Goal: Transaction & Acquisition: Purchase product/service

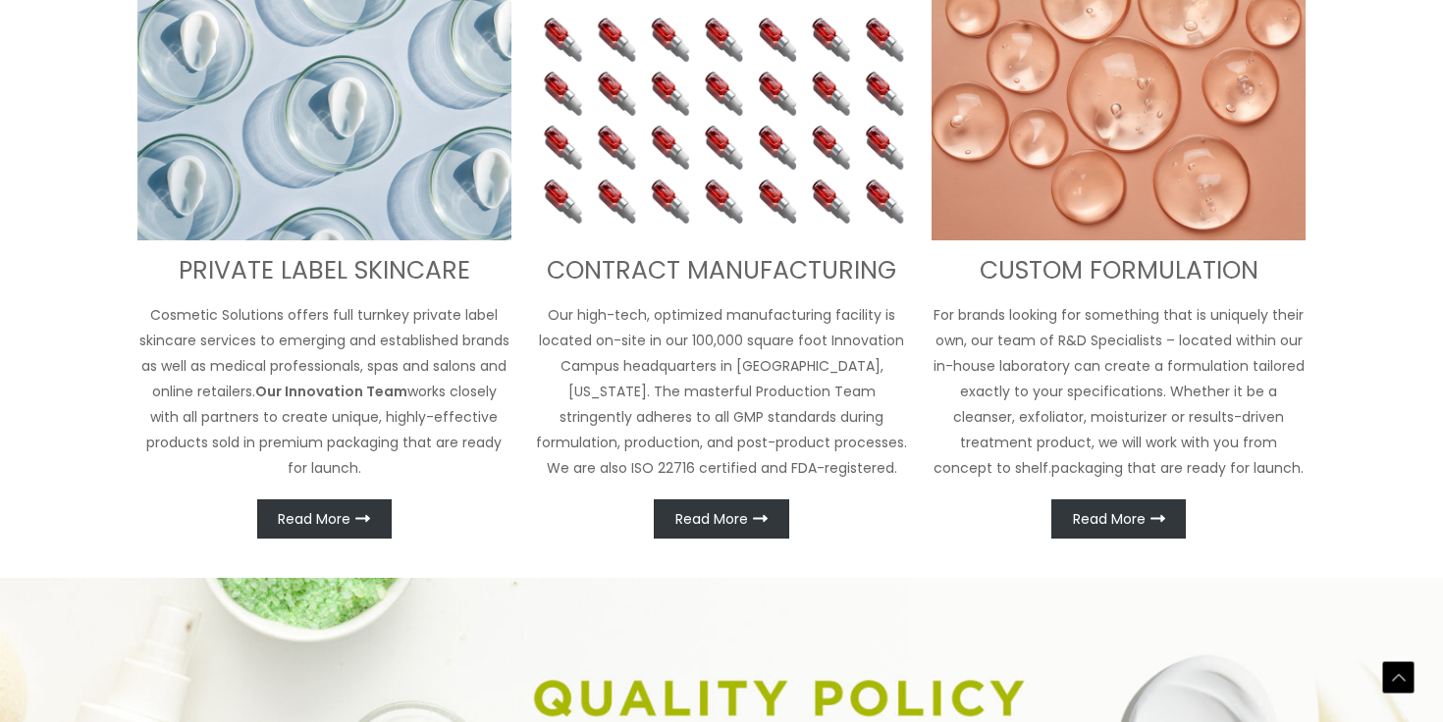
scroll to position [836, 0]
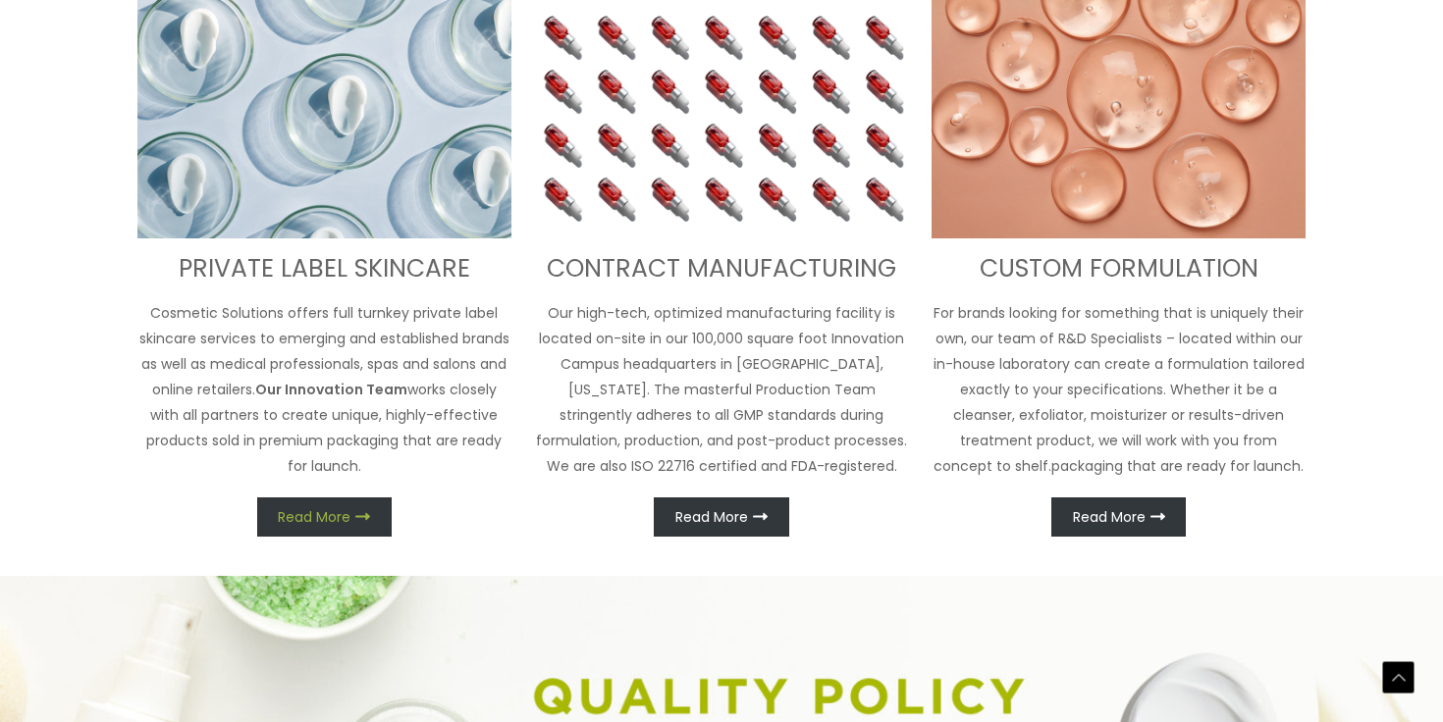
click at [312, 511] on span "Read More" at bounding box center [314, 517] width 73 height 14
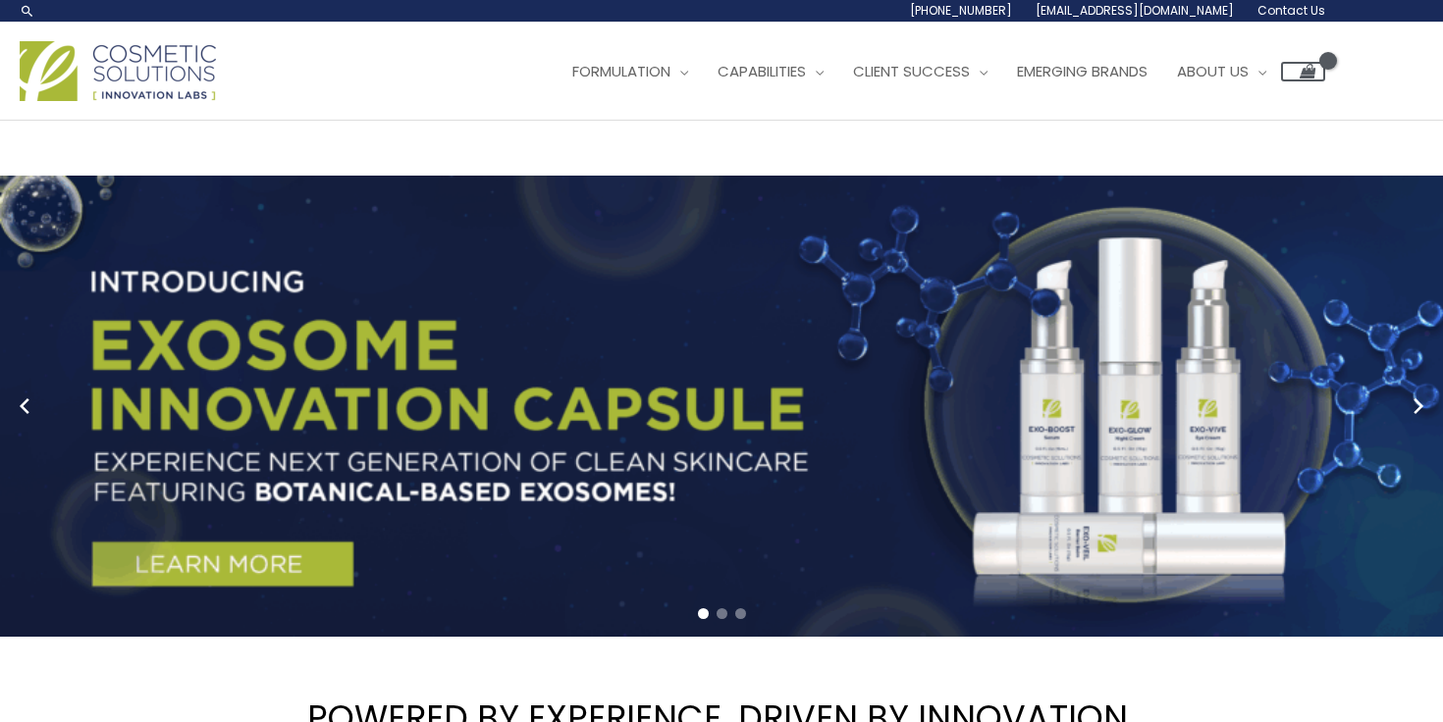
scroll to position [0, 0]
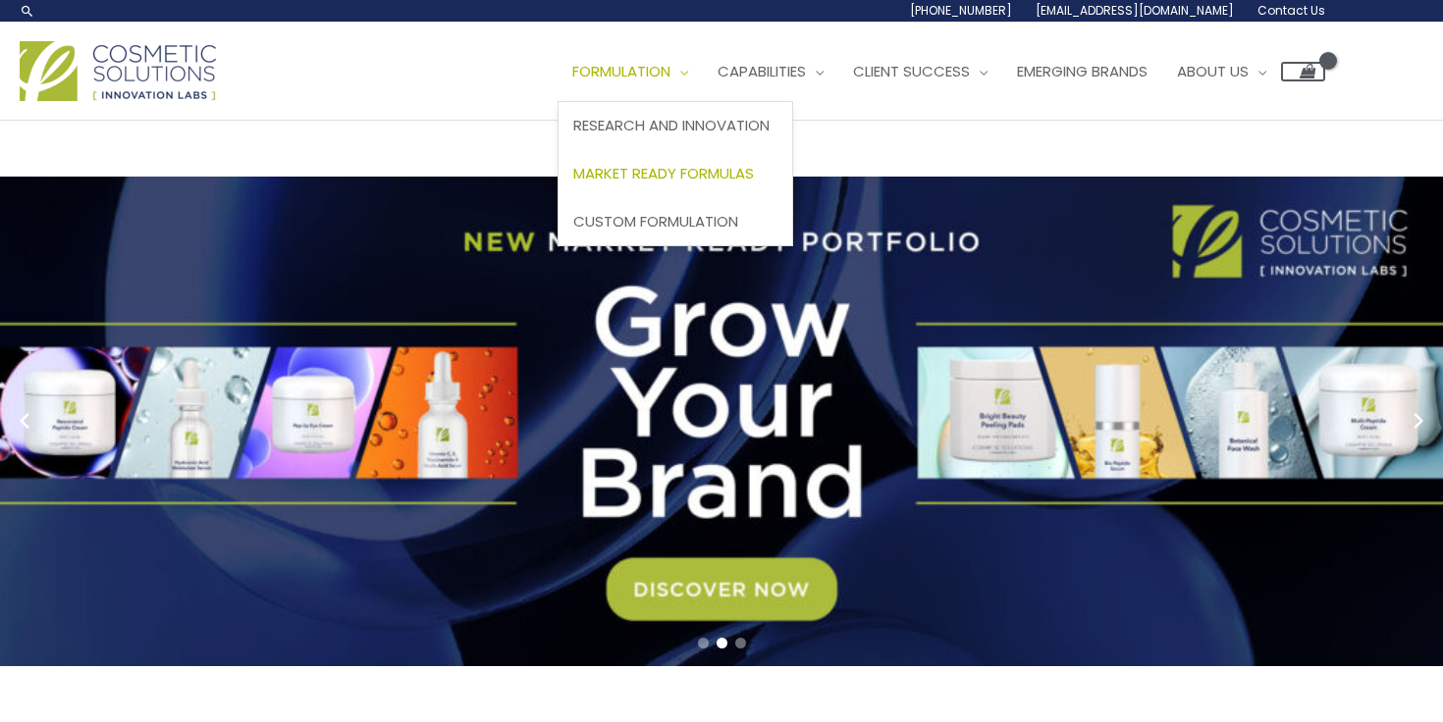
click at [692, 172] on span "Market Ready Formulas" at bounding box center [663, 173] width 181 height 21
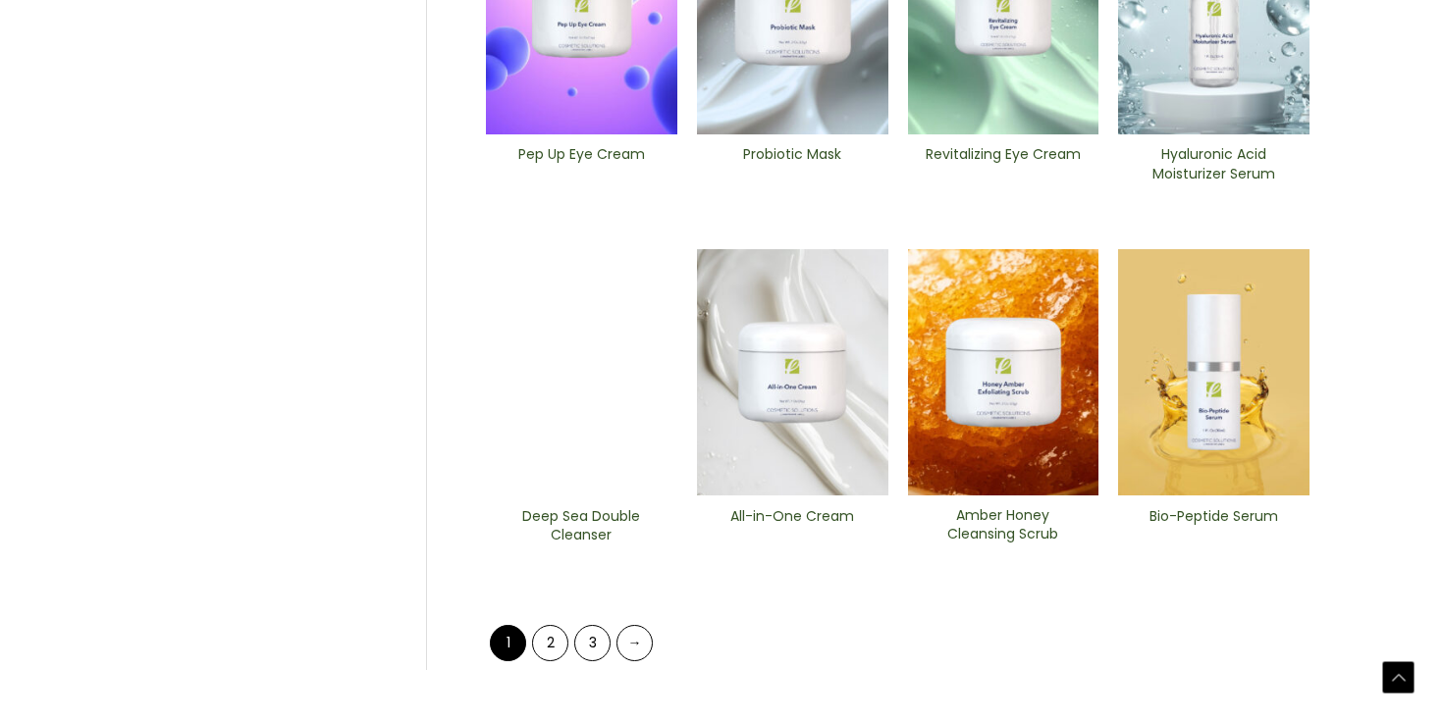
scroll to position [778, 0]
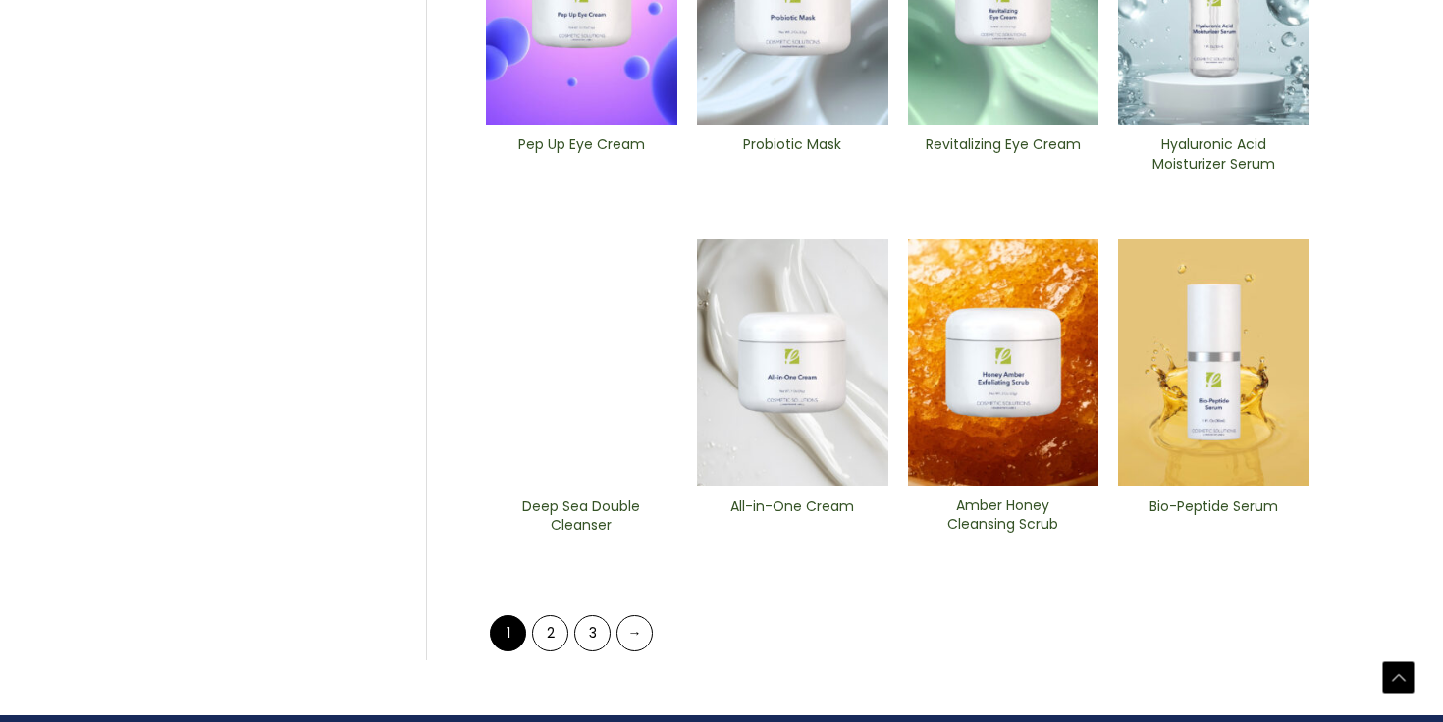
click at [783, 360] on img at bounding box center [792, 363] width 191 height 247
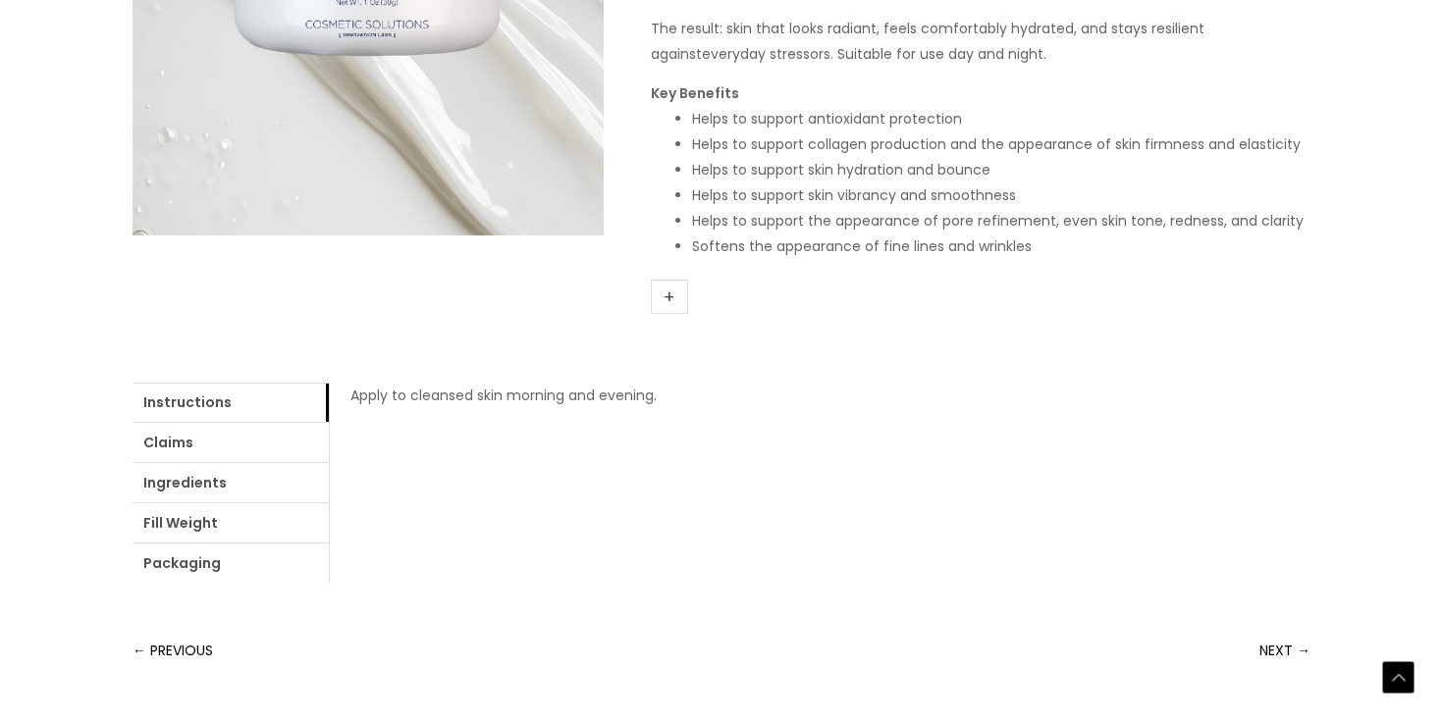
scroll to position [628, 0]
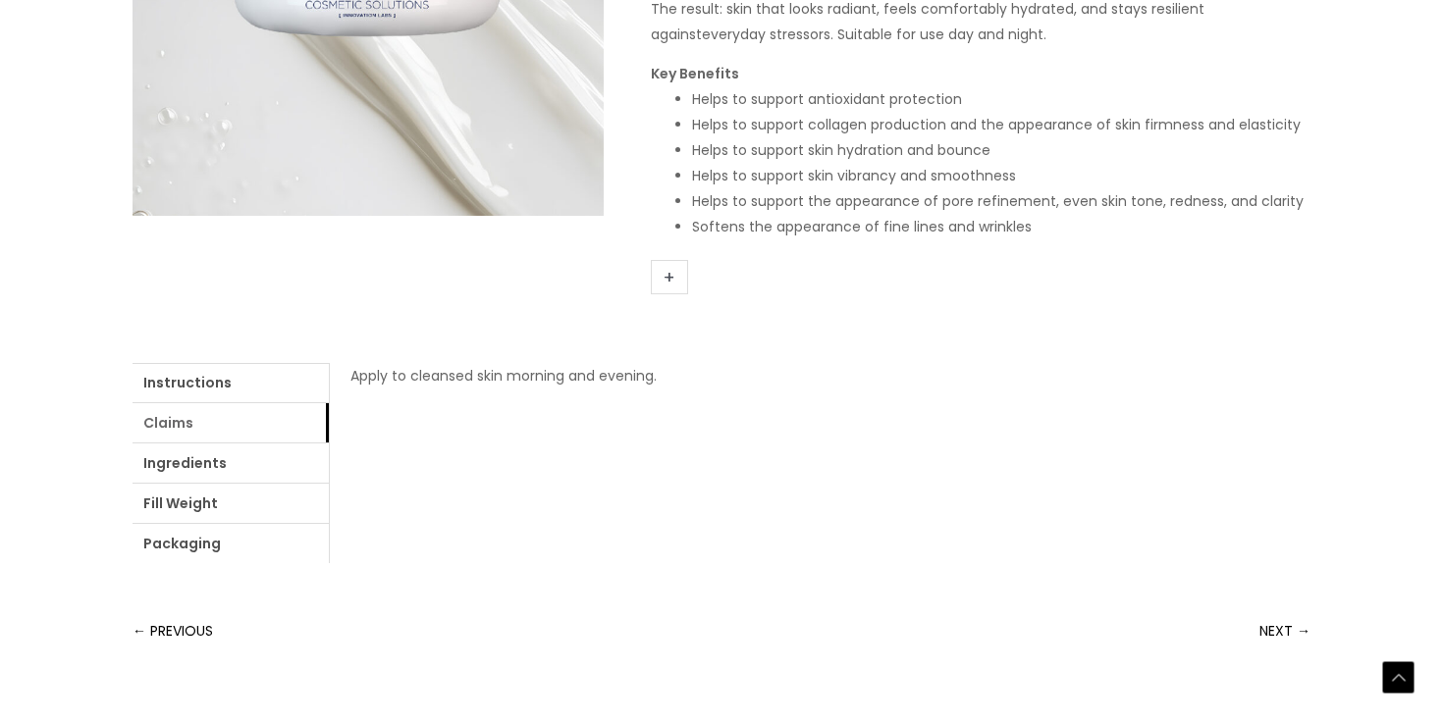
click at [179, 423] on link "Claims" at bounding box center [231, 422] width 196 height 39
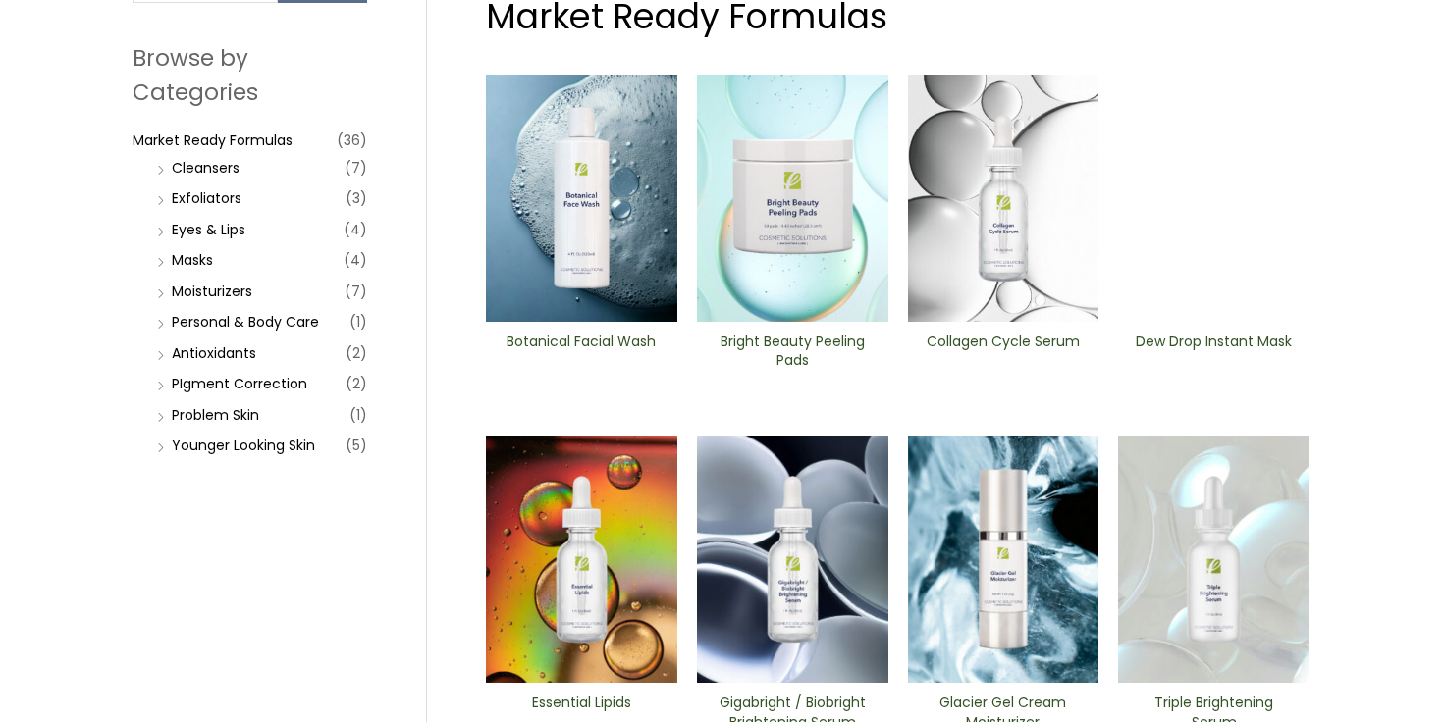
scroll to position [199, 0]
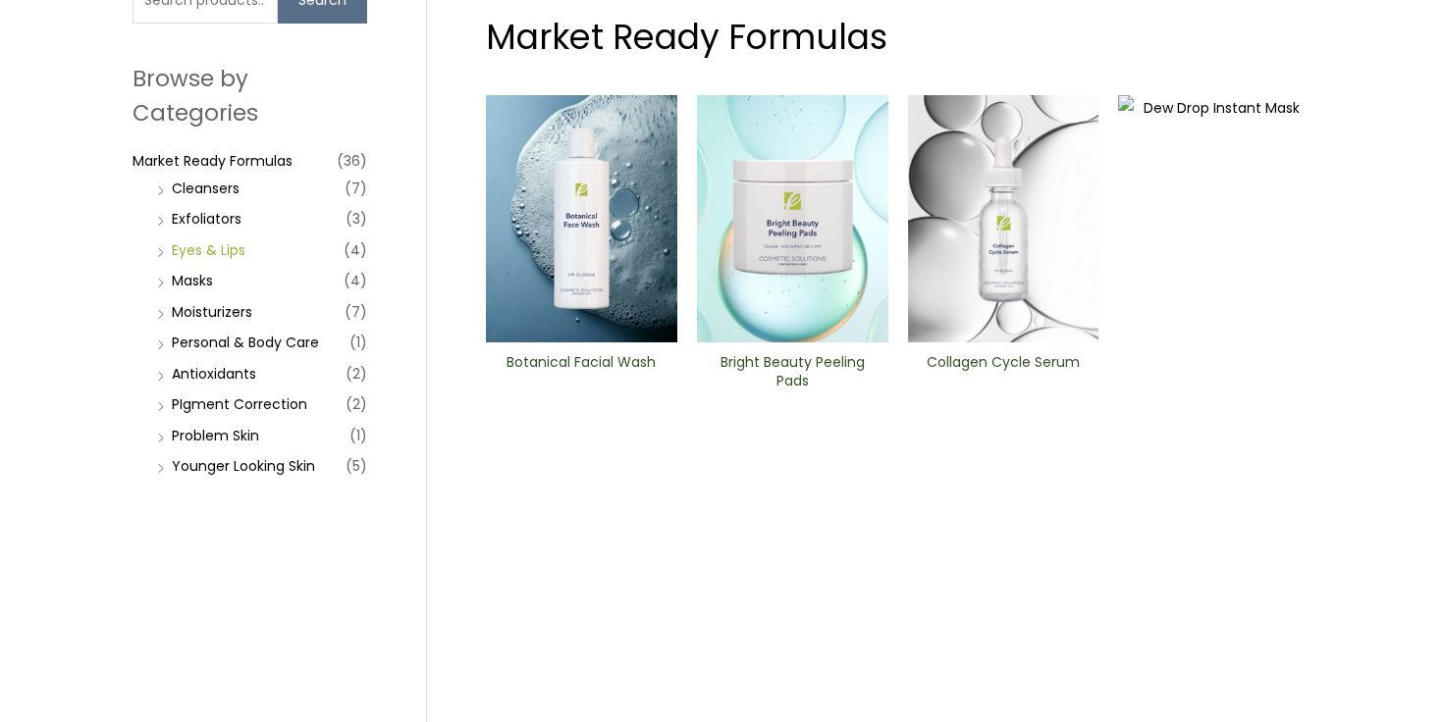
click at [200, 246] on link "Eyes & Lips" at bounding box center [209, 251] width 74 height 20
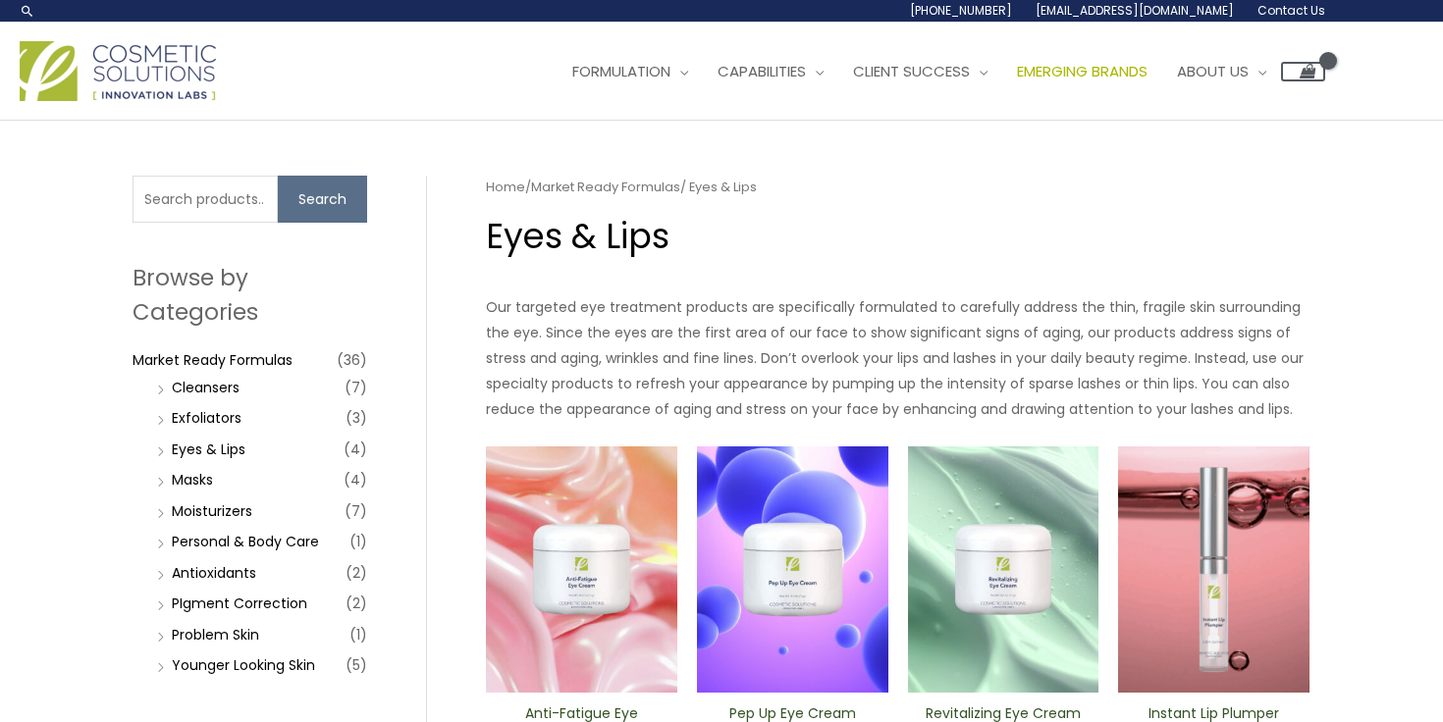
click at [1148, 73] on span "Emerging Brands" at bounding box center [1082, 71] width 131 height 21
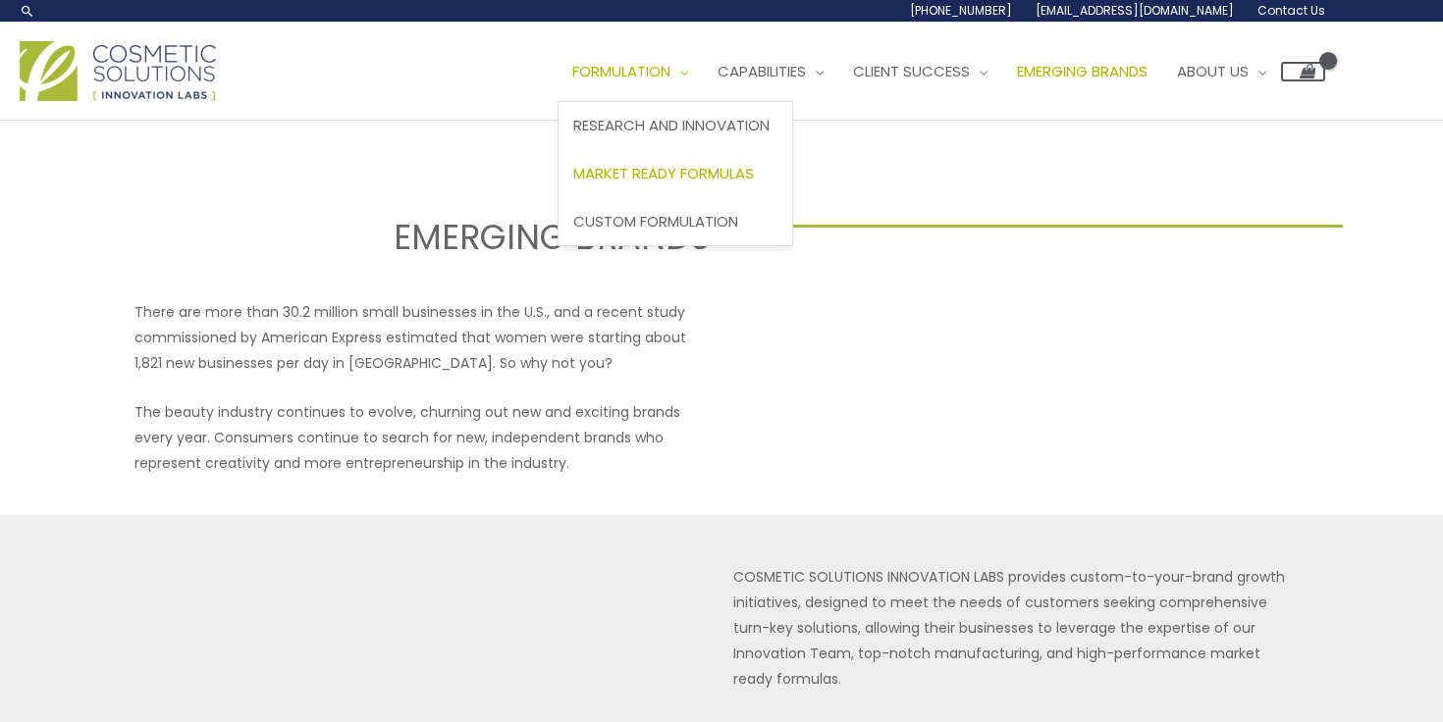
click at [704, 173] on span "Market Ready Formulas" at bounding box center [663, 173] width 181 height 21
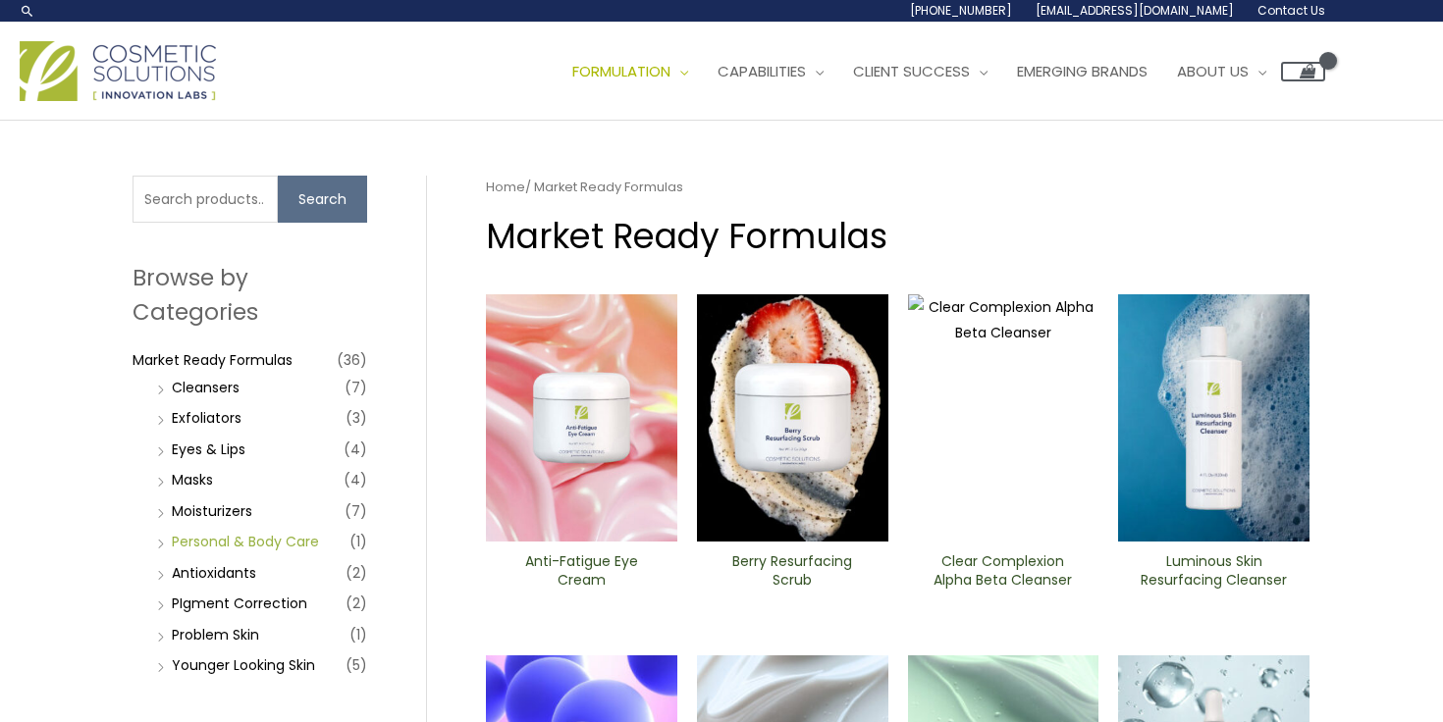
click at [215, 538] on link "Personal & Body Care" at bounding box center [245, 542] width 147 height 20
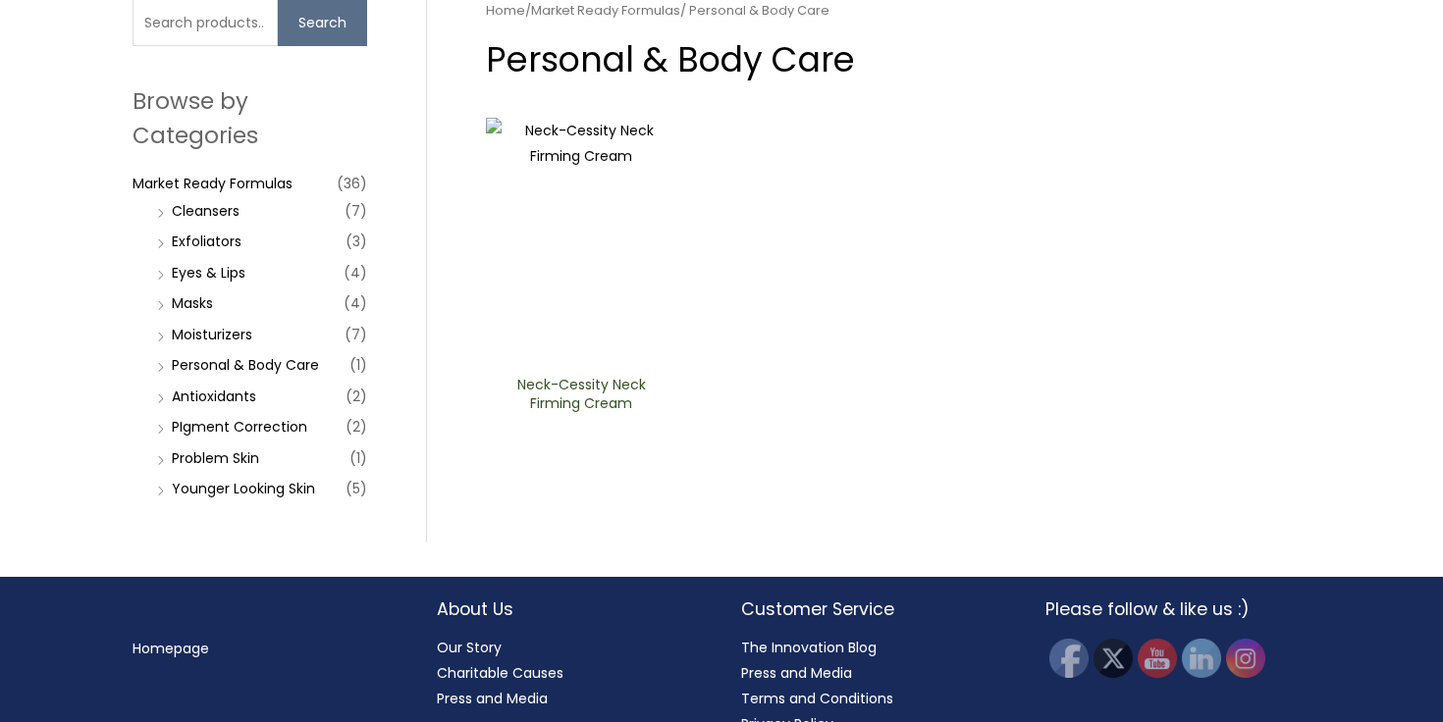
scroll to position [178, 0]
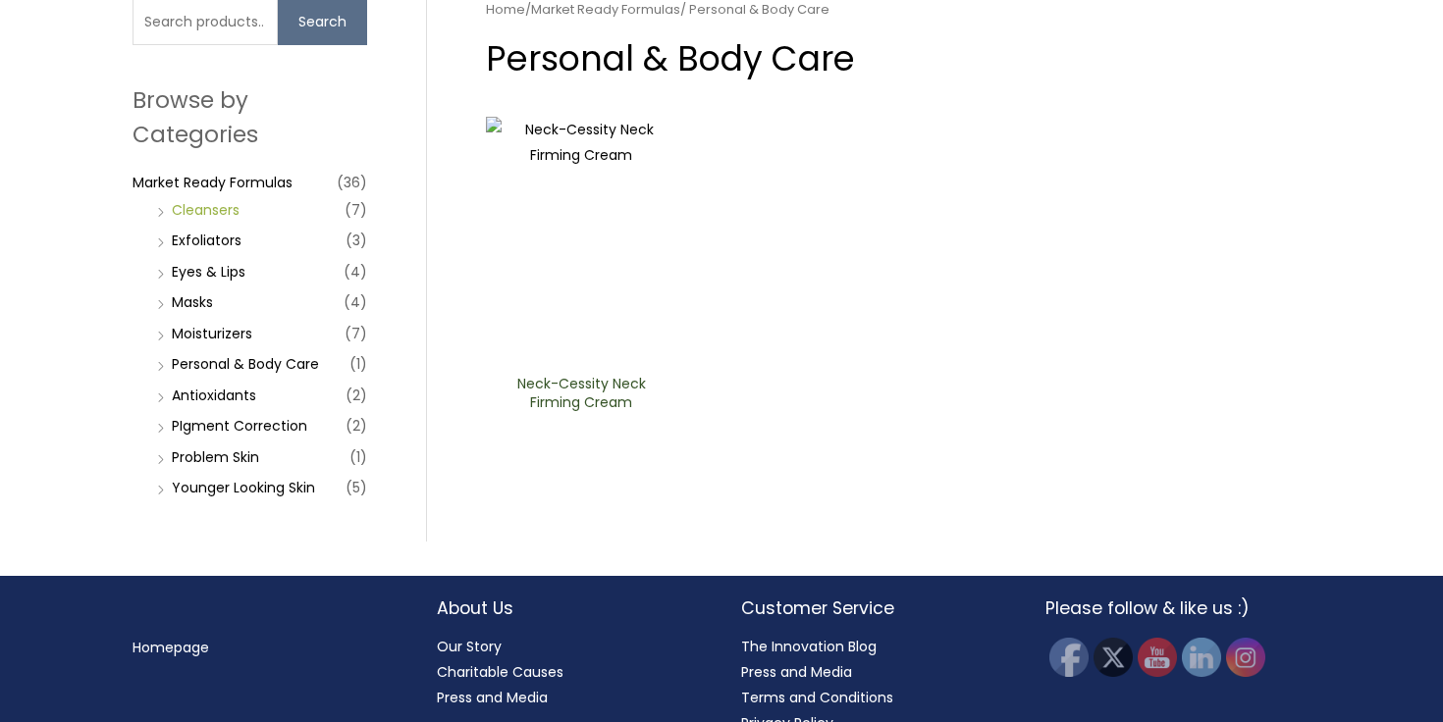
click at [200, 204] on link "Cleansers" at bounding box center [206, 210] width 68 height 20
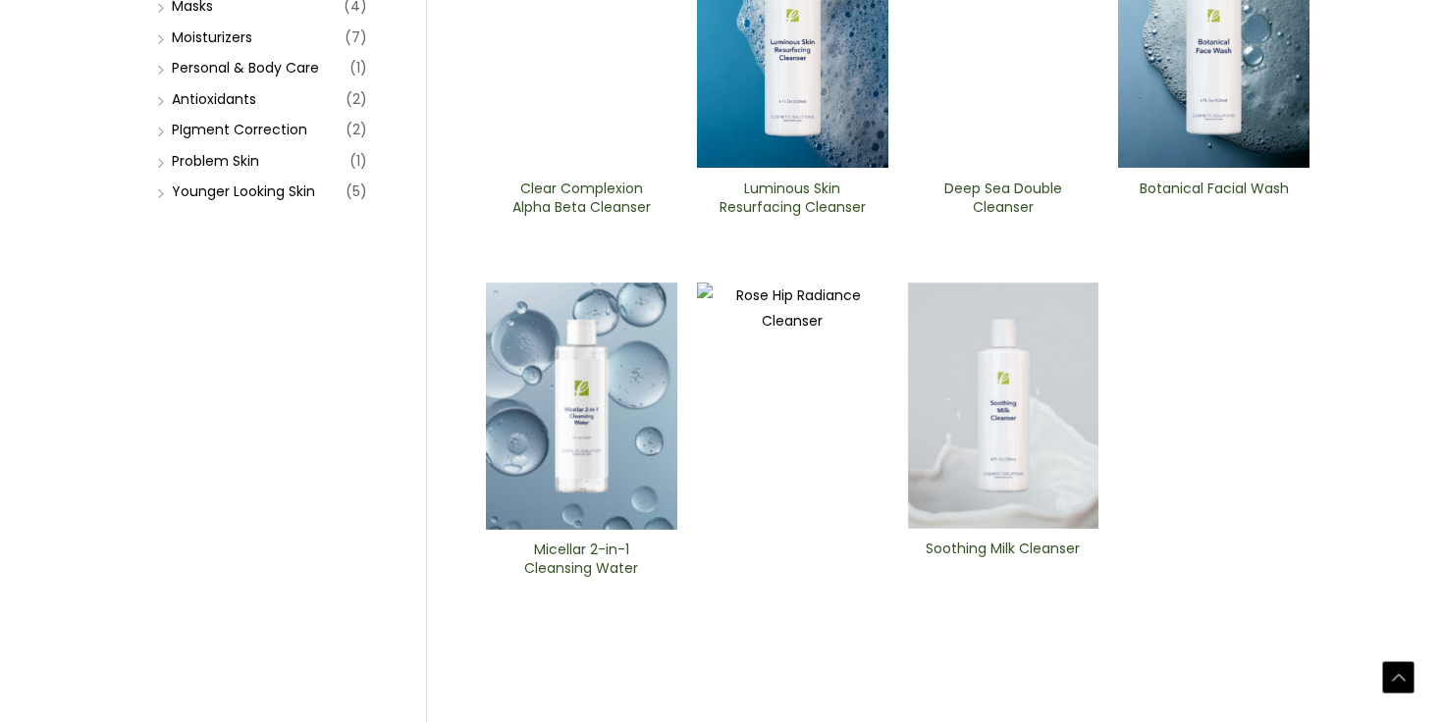
scroll to position [484, 0]
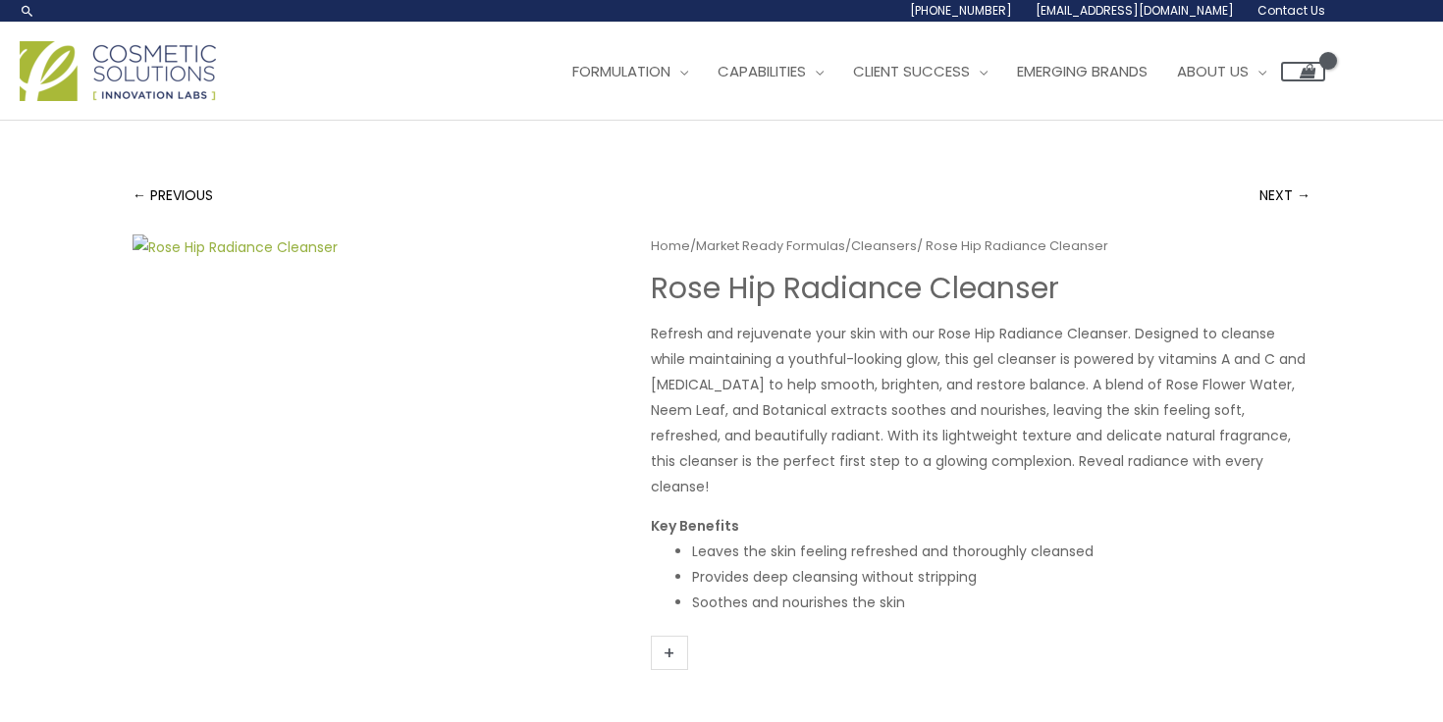
click at [355, 320] on img at bounding box center [368, 539] width 471 height 609
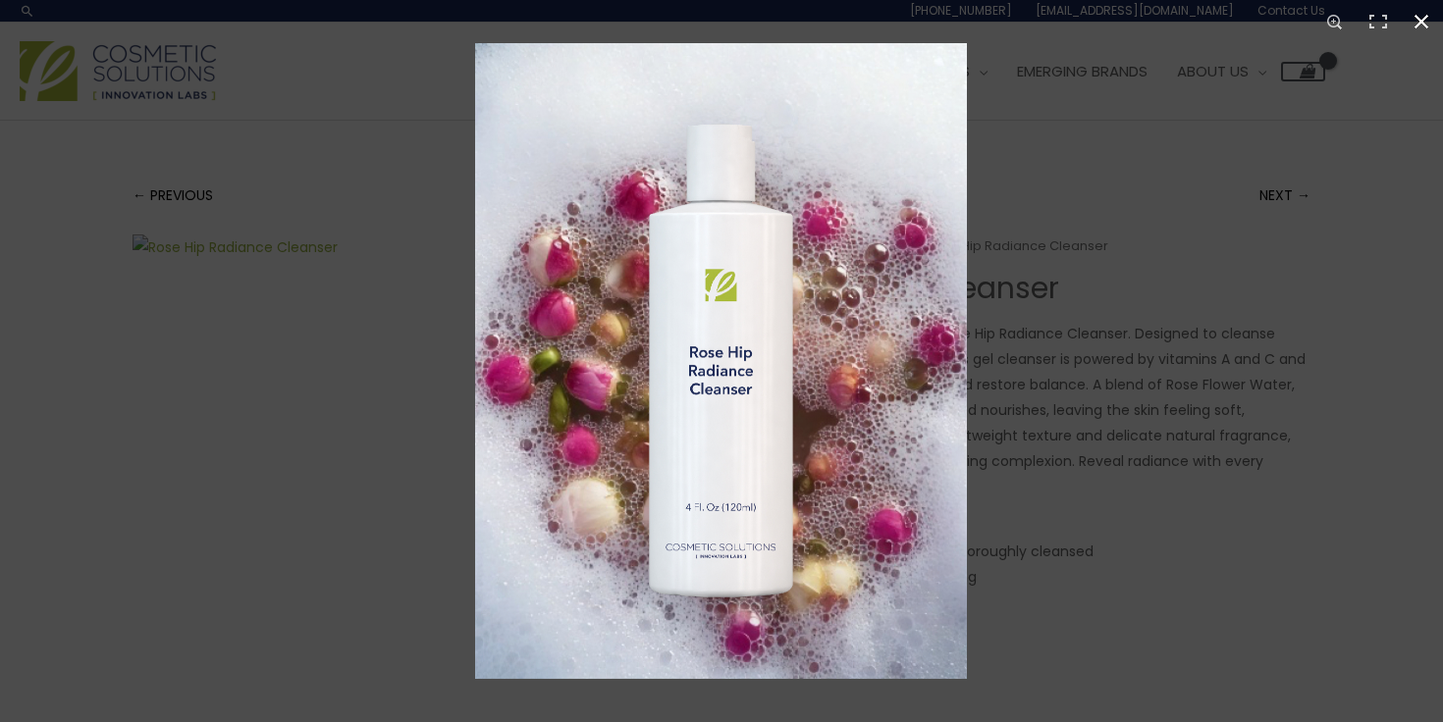
click at [1045, 115] on div "Full screen image" at bounding box center [1196, 404] width 1443 height 722
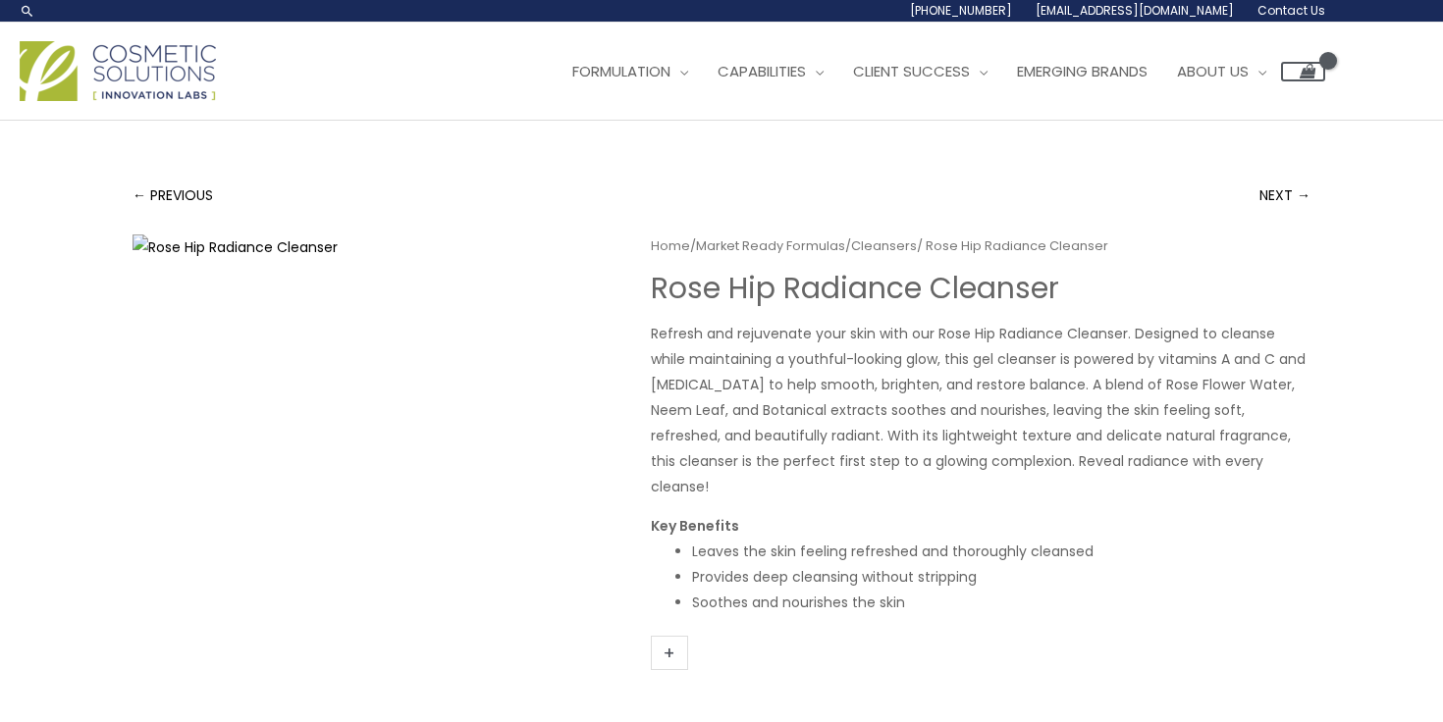
click at [27, 12] on link "Search icon link" at bounding box center [28, 11] width 16 height 16
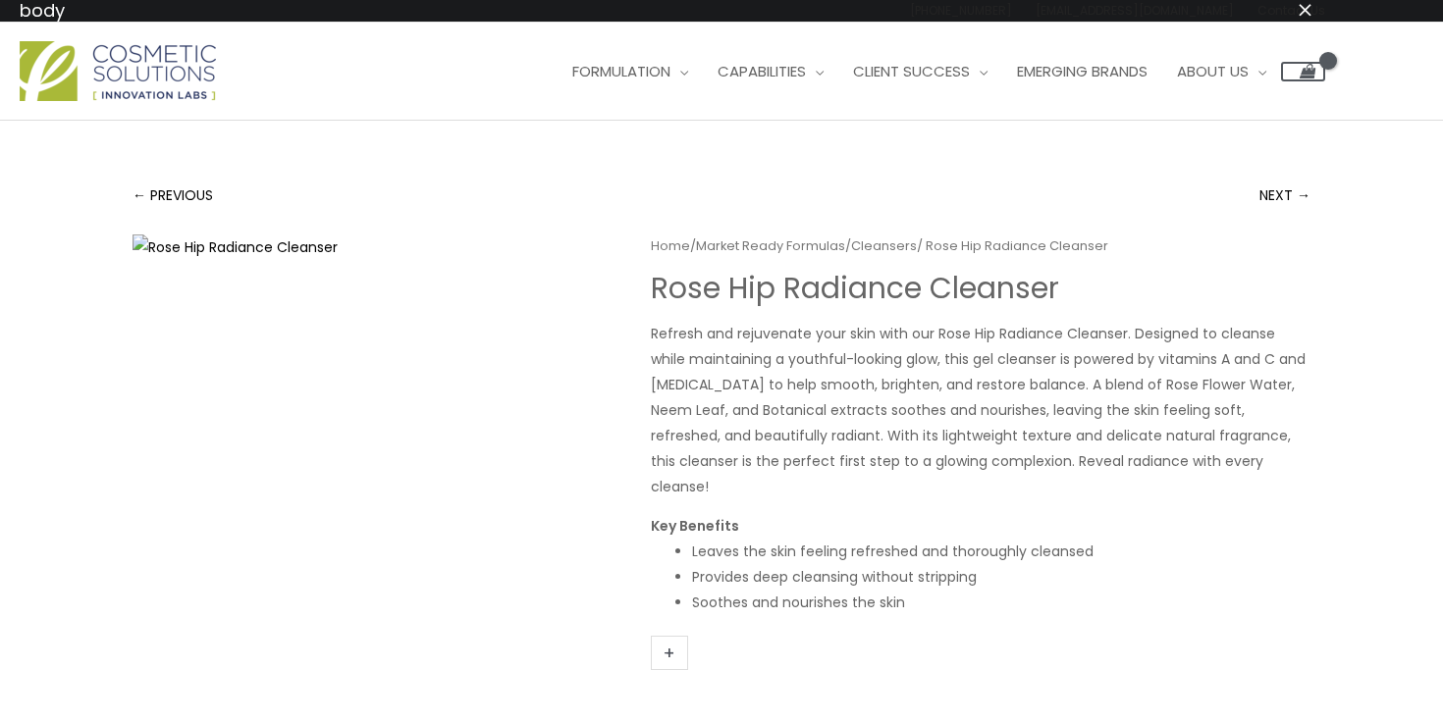
type input "body"
